Goal: Transaction & Acquisition: Book appointment/travel/reservation

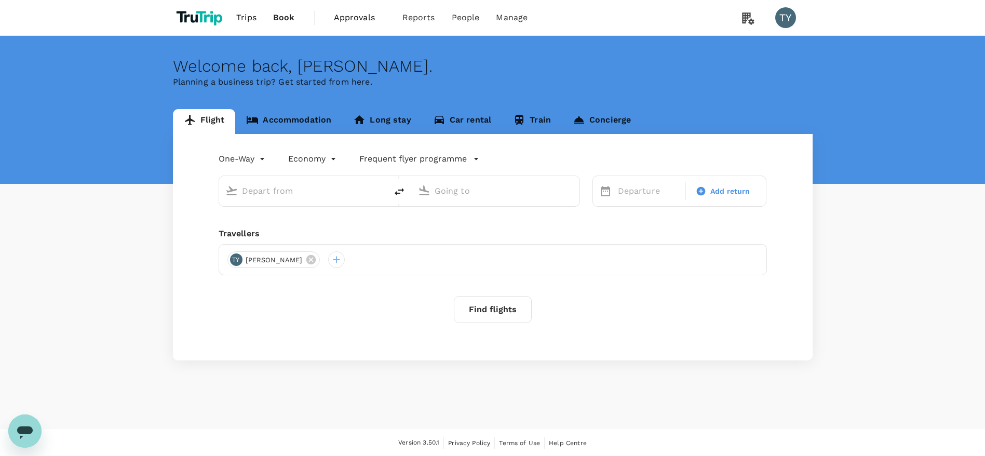
type input "roundtrip"
type input "[PERSON_NAME] Intl (DEL)"
type input "Bandaranaike Intl (CMB)"
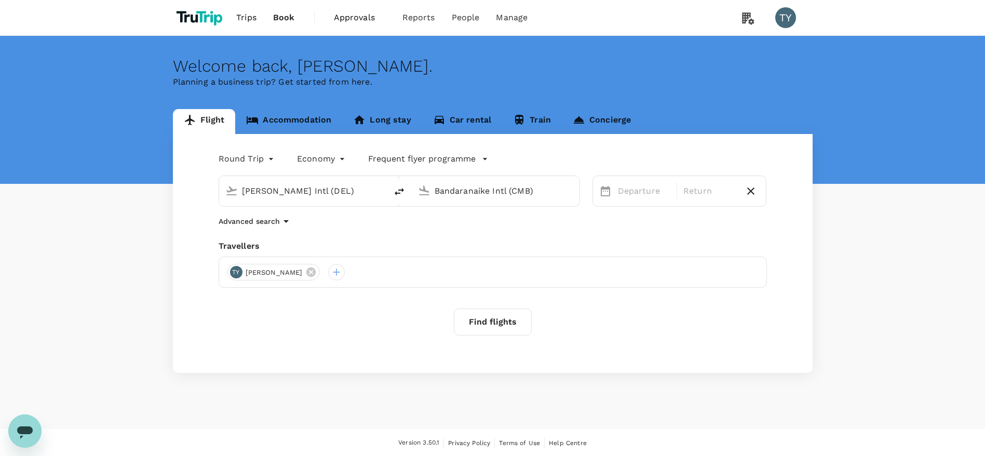
click at [289, 12] on span "Book" at bounding box center [284, 17] width 22 height 12
click at [289, 15] on span "Book" at bounding box center [284, 17] width 22 height 12
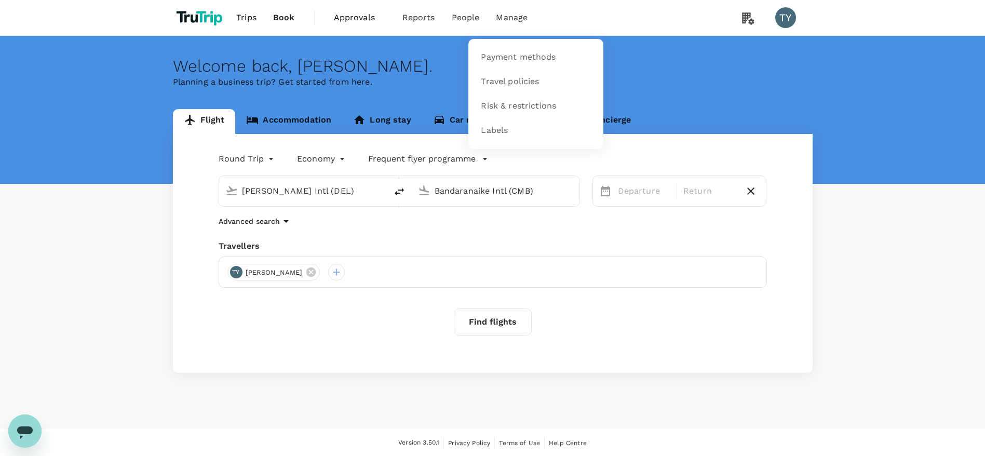
click at [500, 13] on span "Manage" at bounding box center [512, 17] width 32 height 12
click at [508, 59] on span "Payment methods" at bounding box center [518, 57] width 75 height 12
